Goal: Task Accomplishment & Management: Manage account settings

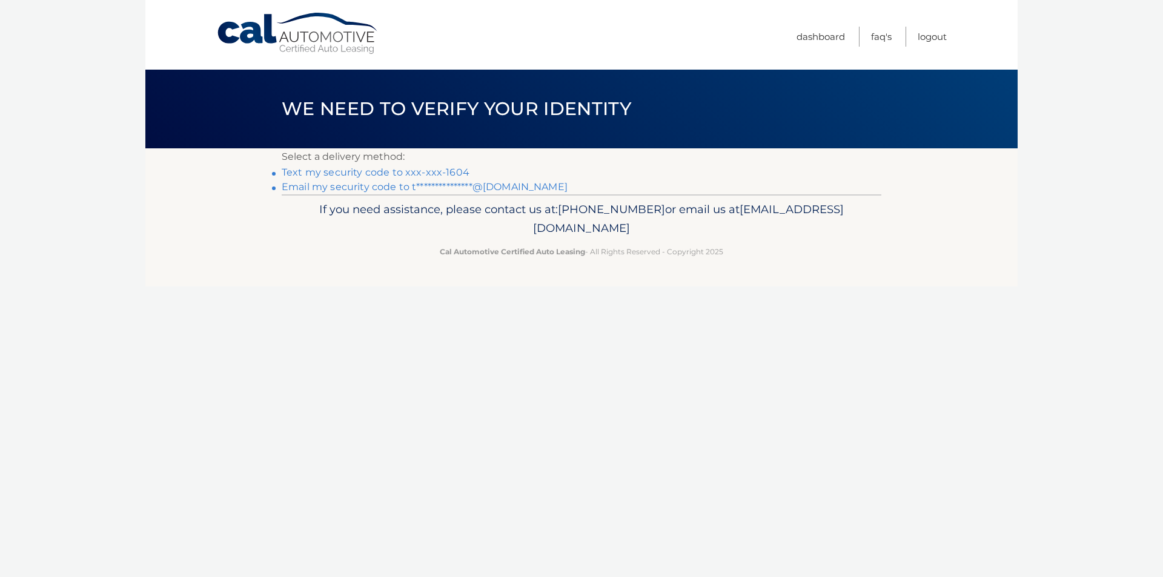
click at [430, 174] on link "Text my security code to xxx-xxx-1604" at bounding box center [376, 173] width 188 height 12
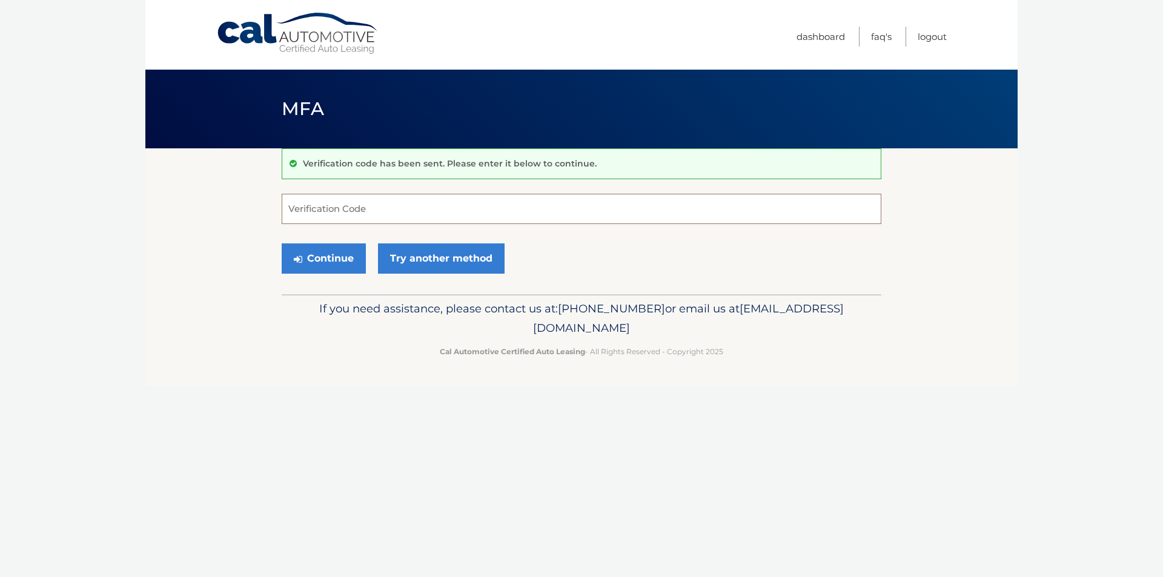
click at [409, 204] on input "Verification Code" at bounding box center [582, 209] width 600 height 30
type input "856568"
click at [336, 249] on button "Continue" at bounding box center [324, 258] width 84 height 30
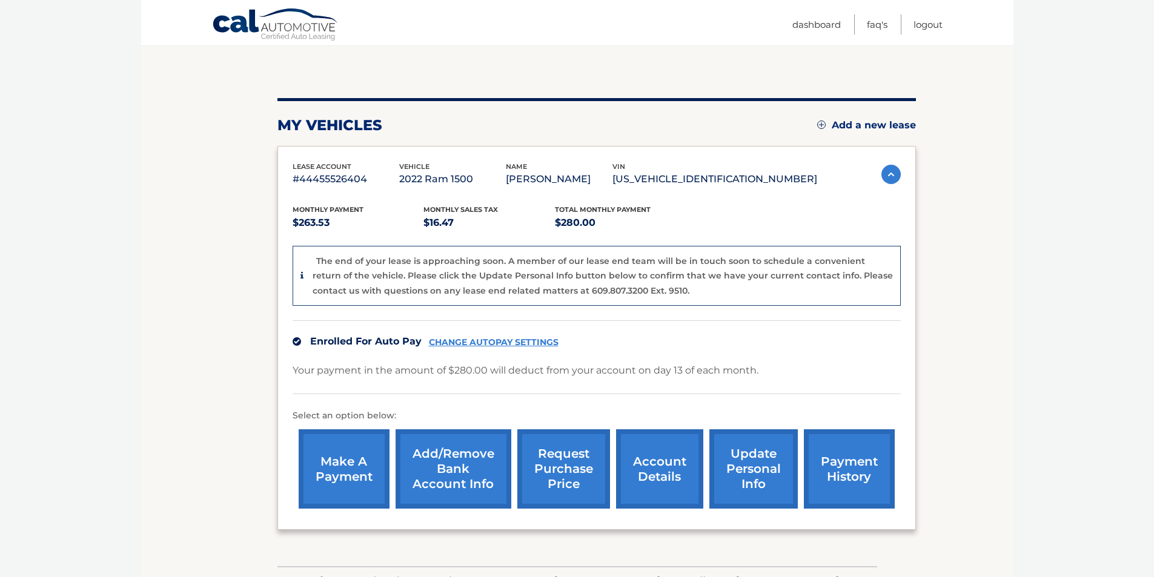
scroll to position [121, 0]
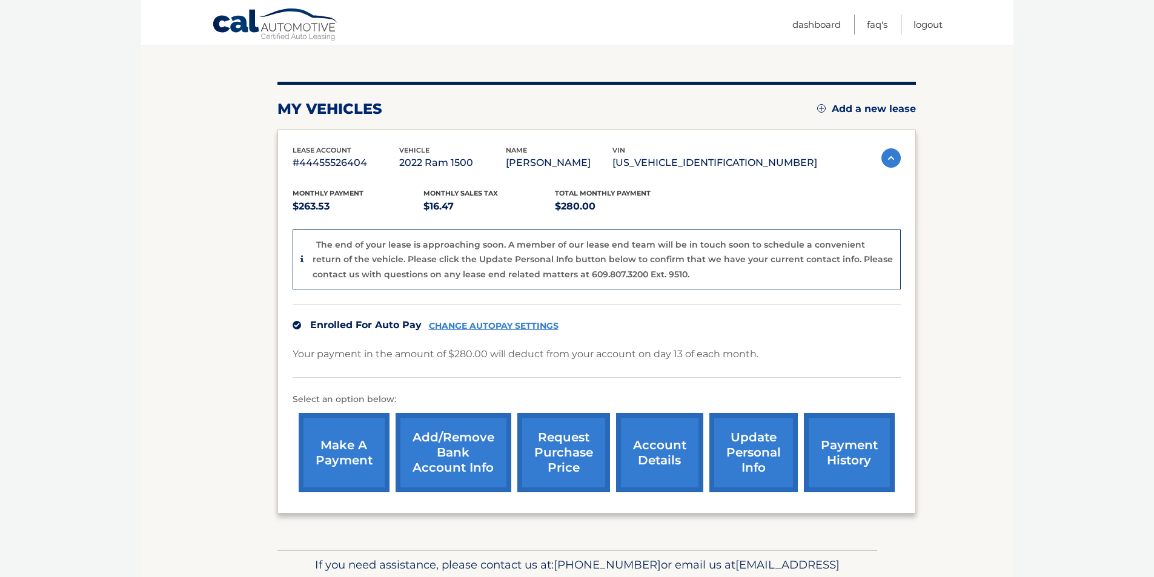
click at [503, 330] on link "CHANGE AUTOPAY SETTINGS" at bounding box center [494, 326] width 130 height 10
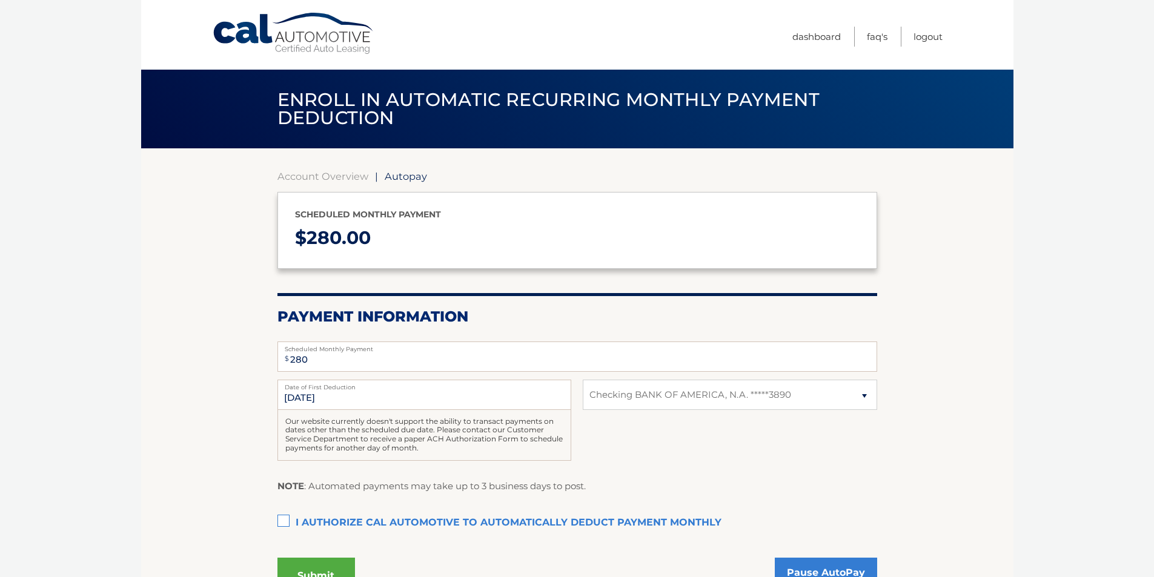
select select "YTc5NzdhYzctNmVkYS00ZGI4LWE2OGYtZTk0NTk4ZTllNGIy"
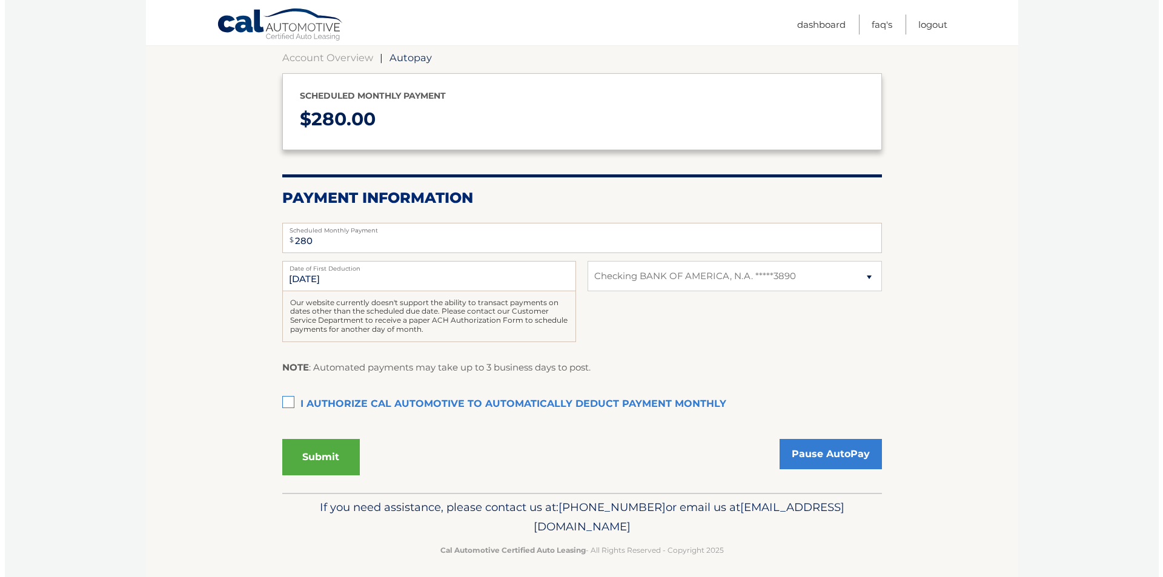
scroll to position [121, 0]
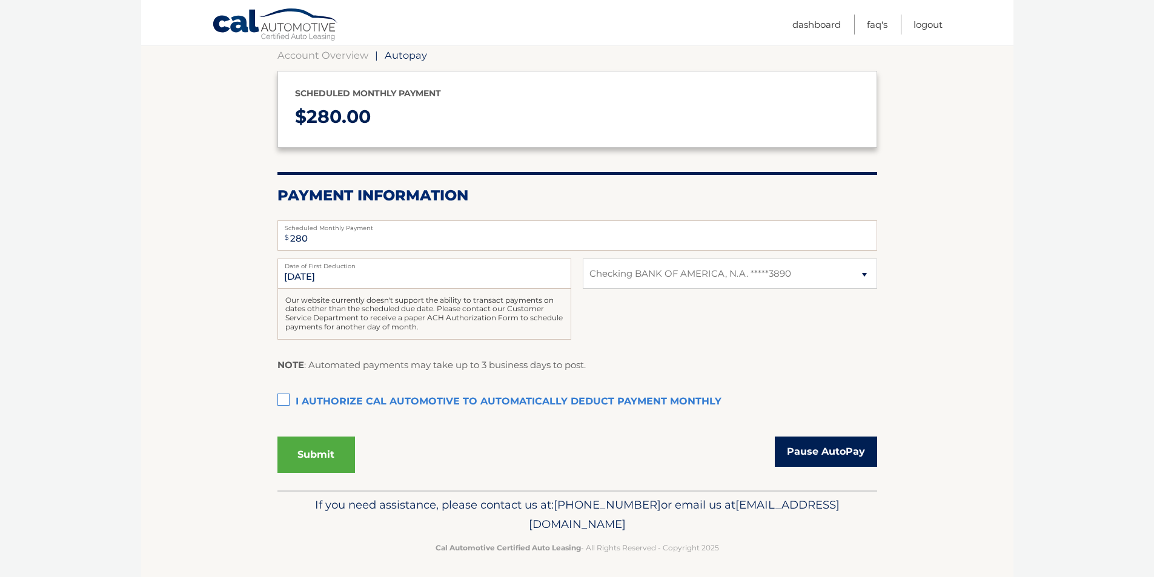
click at [827, 451] on link "Pause AutoPay" at bounding box center [826, 452] width 102 height 30
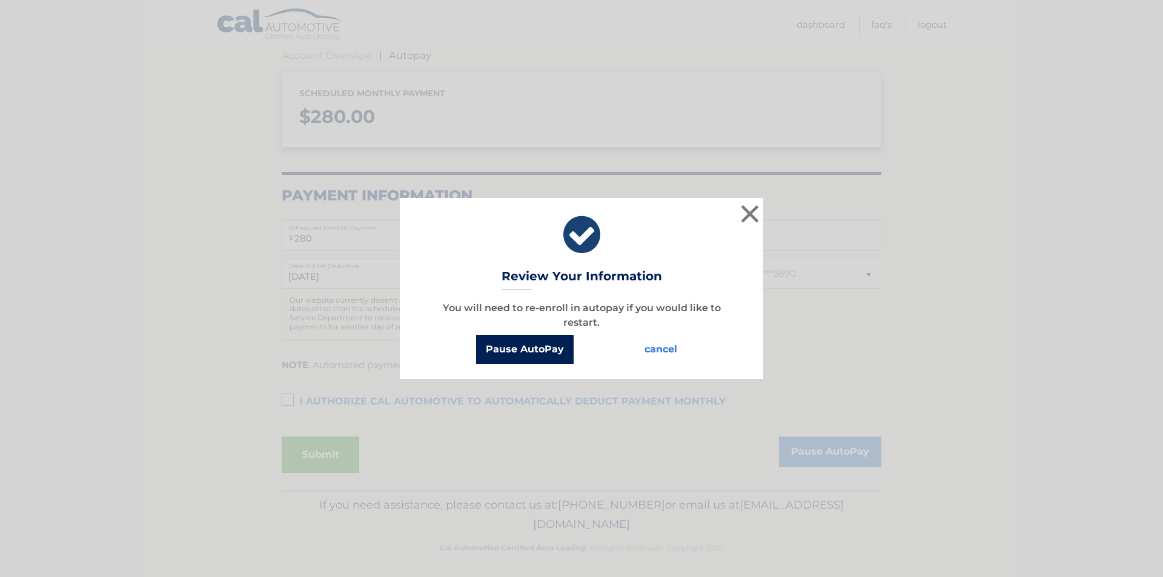
click at [507, 347] on button "Pause AutoPay" at bounding box center [525, 349] width 98 height 29
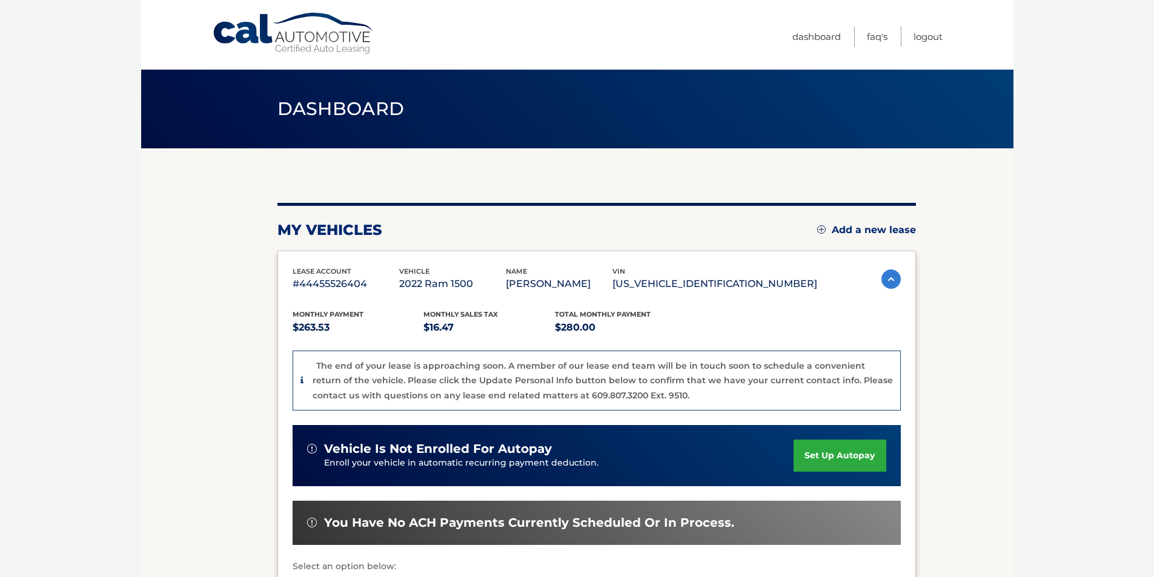
drag, startPoint x: 526, startPoint y: 352, endPoint x: 528, endPoint y: 358, distance: 6.3
click at [528, 358] on div "The end of your lease is approaching soon. A member of our lease end team will …" at bounding box center [597, 381] width 608 height 61
drag, startPoint x: 826, startPoint y: 30, endPoint x: 826, endPoint y: 36, distance: 6.1
click at [826, 31] on link "Dashboard" at bounding box center [816, 37] width 48 height 20
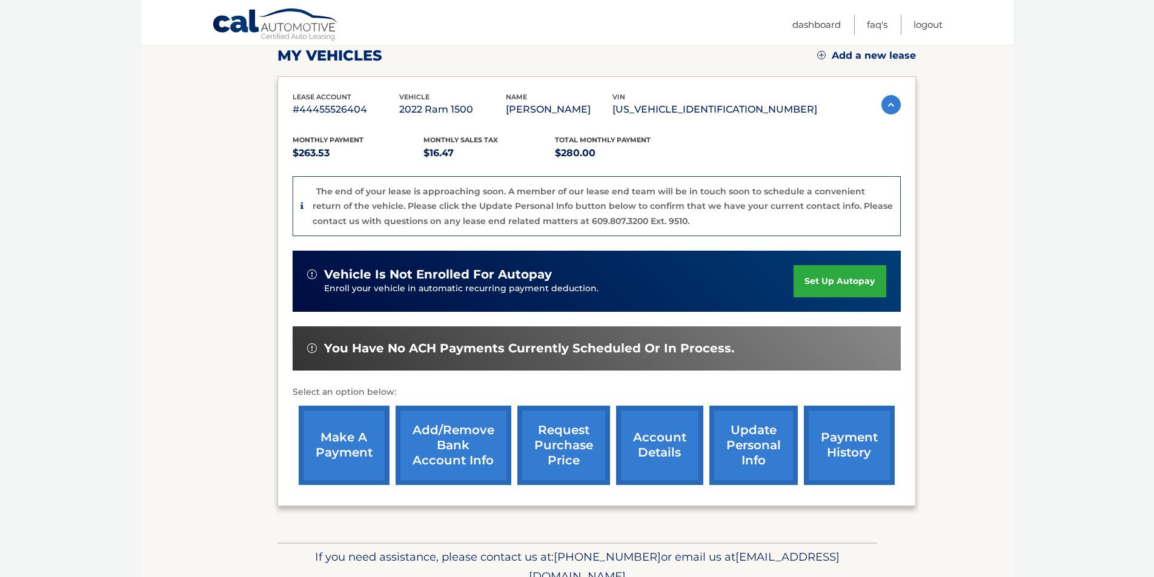
scroll to position [182, 0]
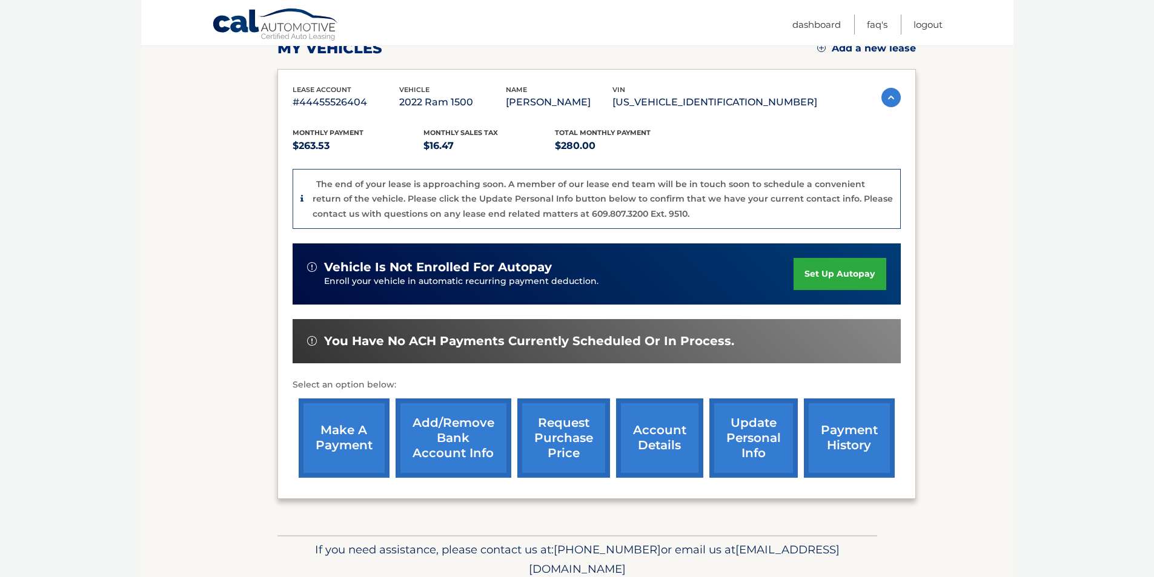
click at [475, 436] on link "Add/Remove bank account info" at bounding box center [454, 438] width 116 height 79
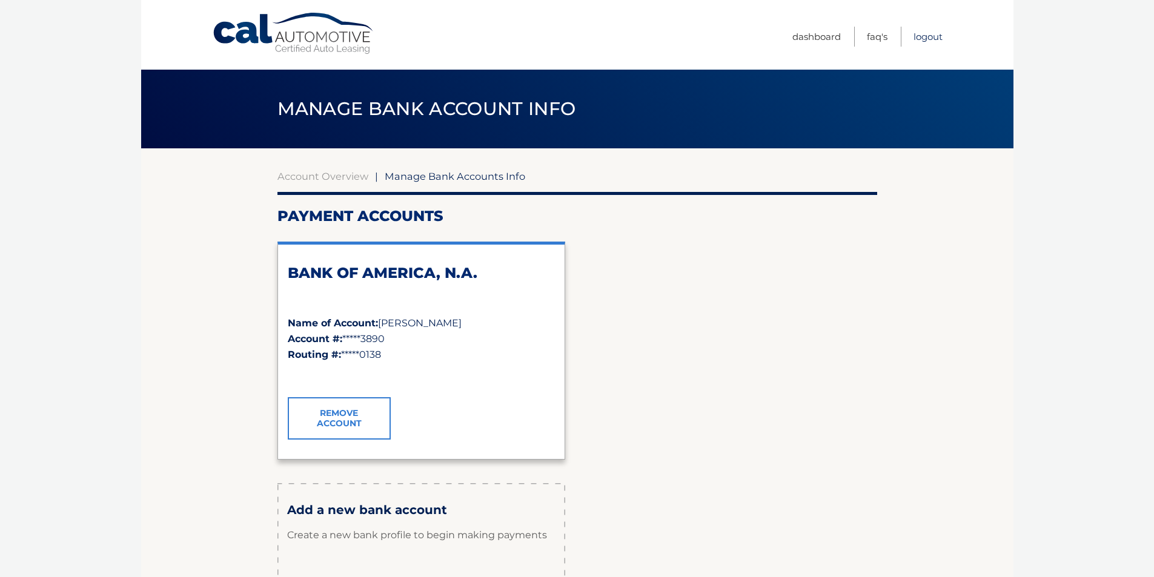
click at [929, 36] on link "Logout" at bounding box center [927, 37] width 29 height 20
